Goal: Transaction & Acquisition: Purchase product/service

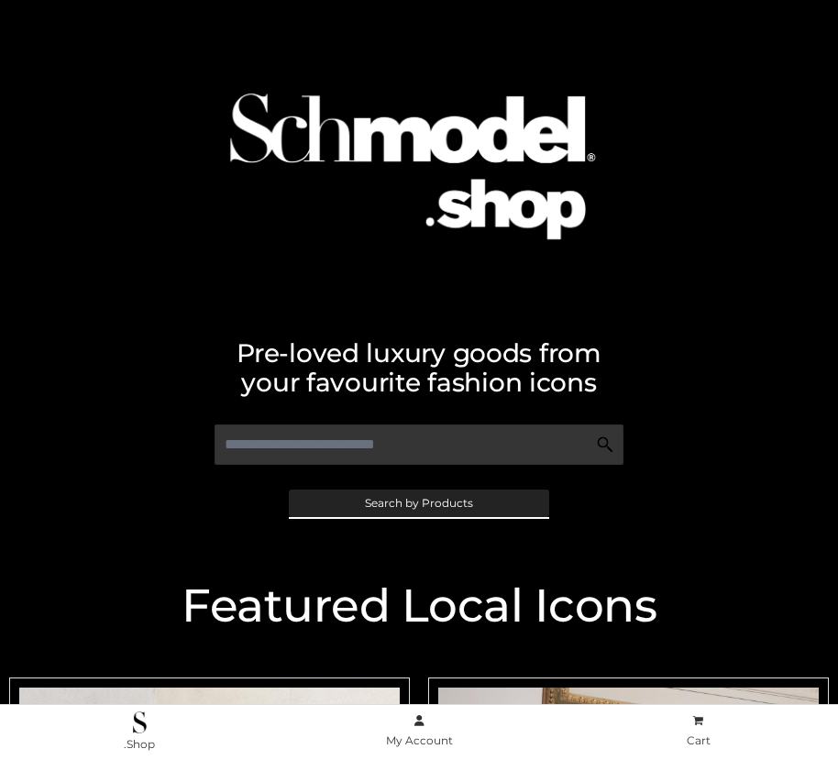
click at [418, 502] on span "Search by Products" at bounding box center [419, 503] width 108 height 11
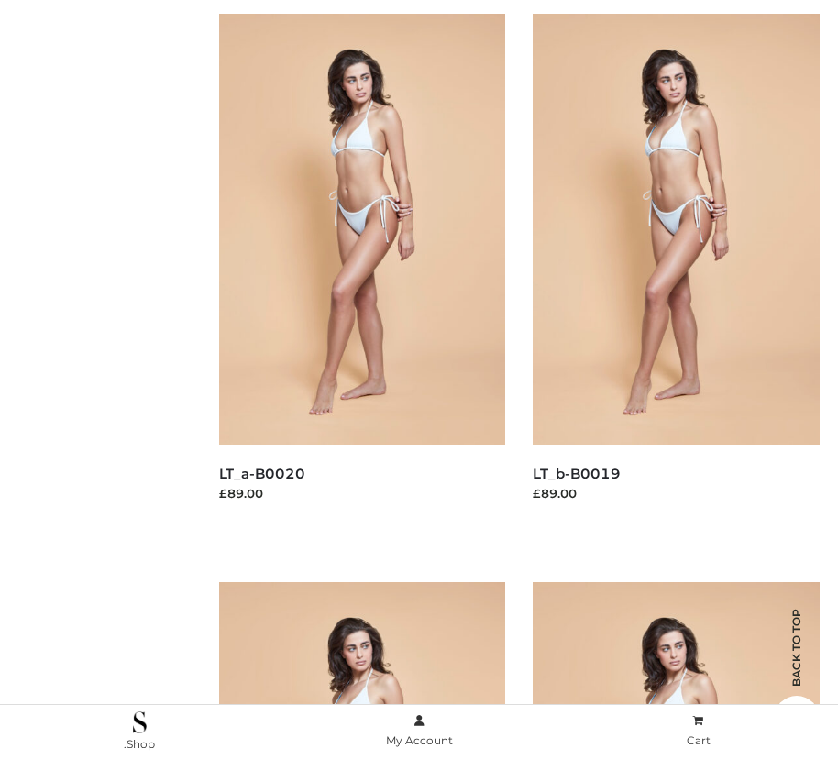
scroll to position [184, 0]
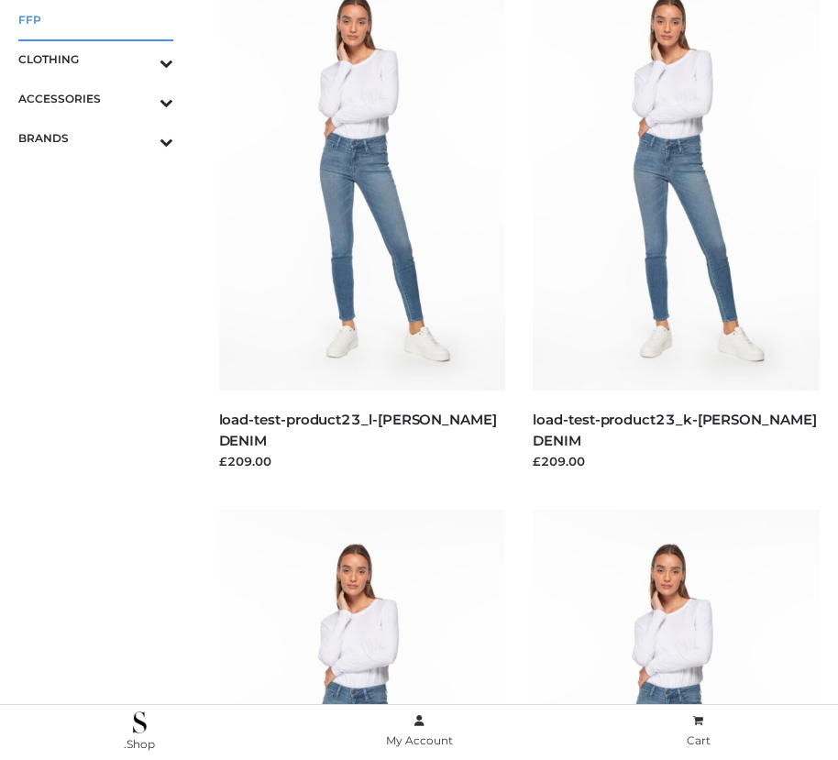
click at [95, 19] on span "FFP" at bounding box center [95, 19] width 155 height 21
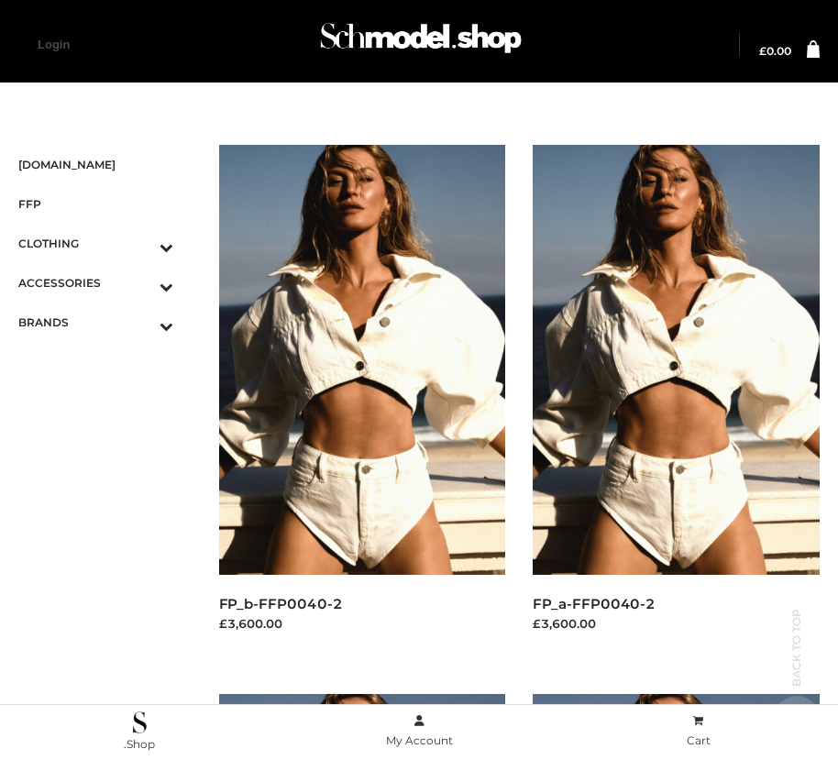
scroll to position [1545, 0]
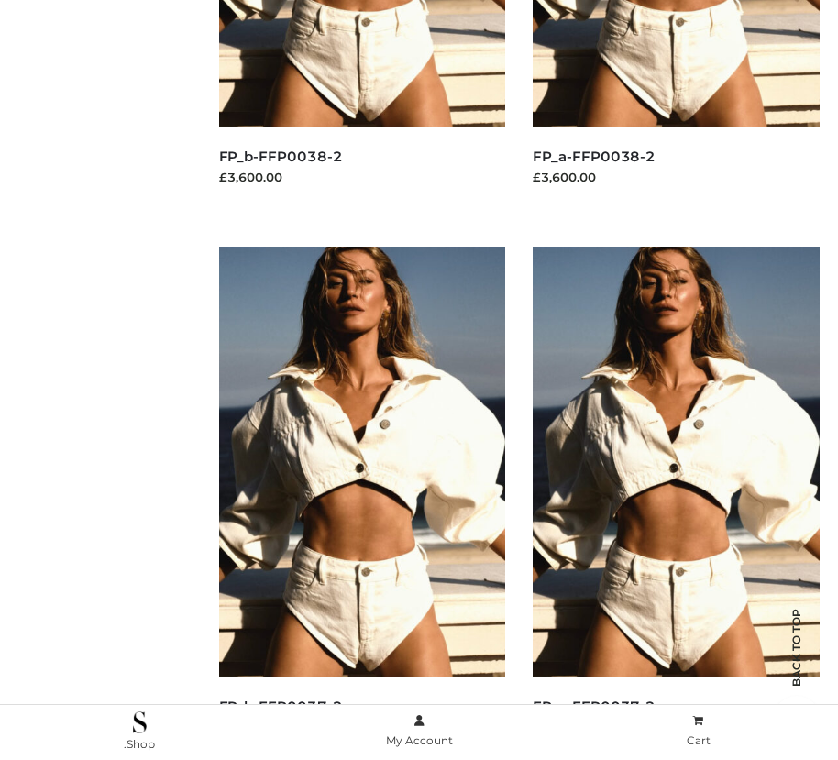
click at [361, 502] on img at bounding box center [362, 462] width 287 height 430
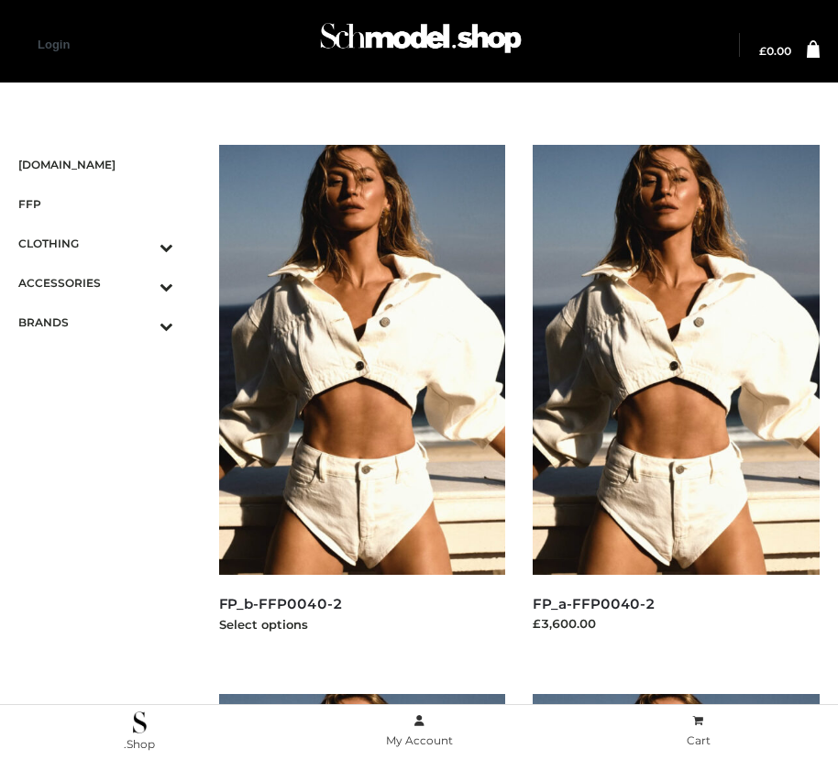
click at [361, 401] on img at bounding box center [362, 360] width 287 height 430
